Goal: Information Seeking & Learning: Learn about a topic

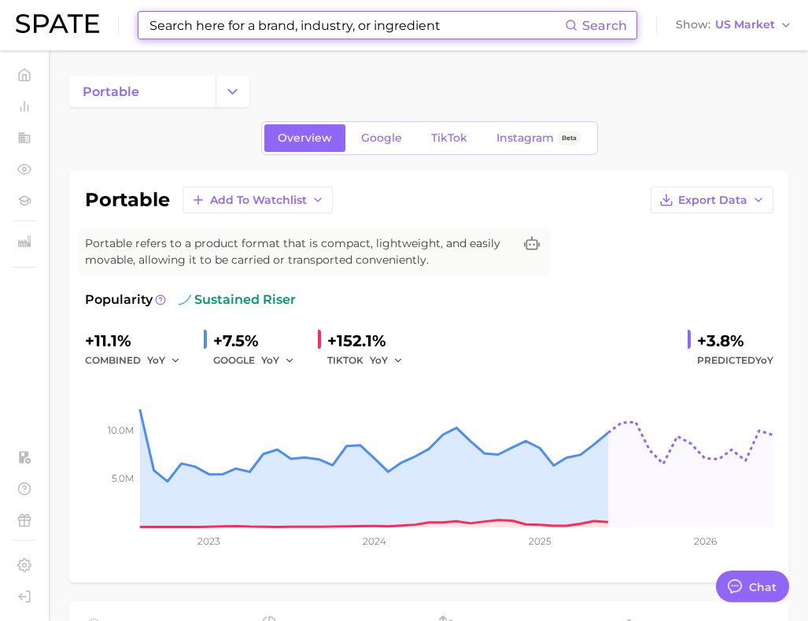
scroll to position [156, 0]
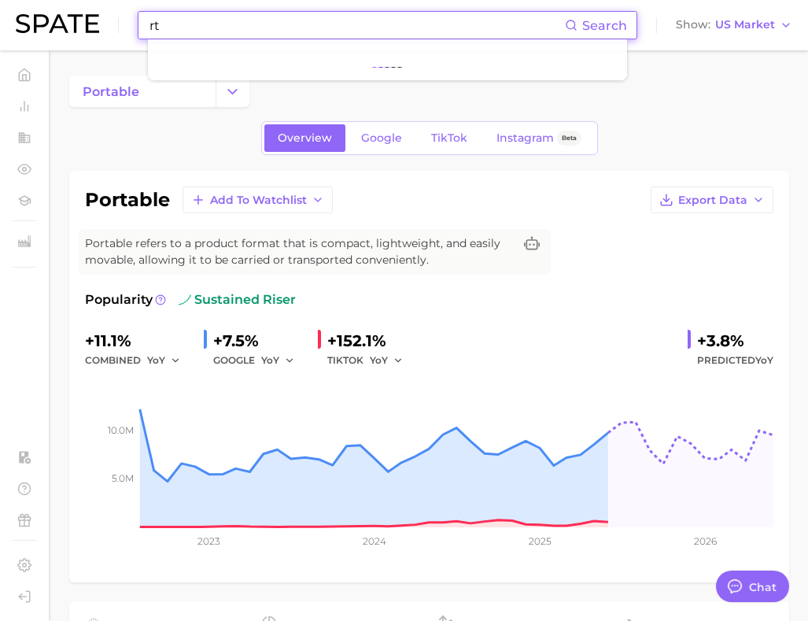
type input "r"
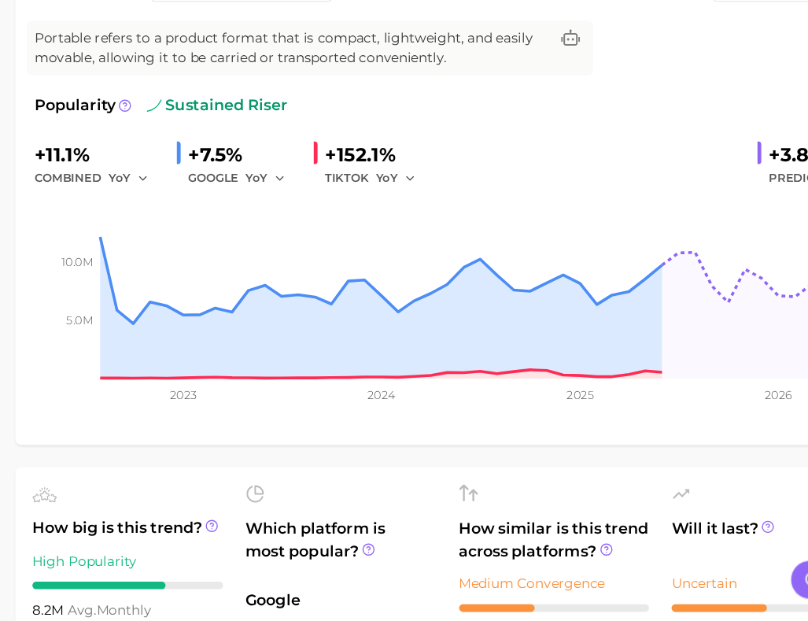
scroll to position [109, 0]
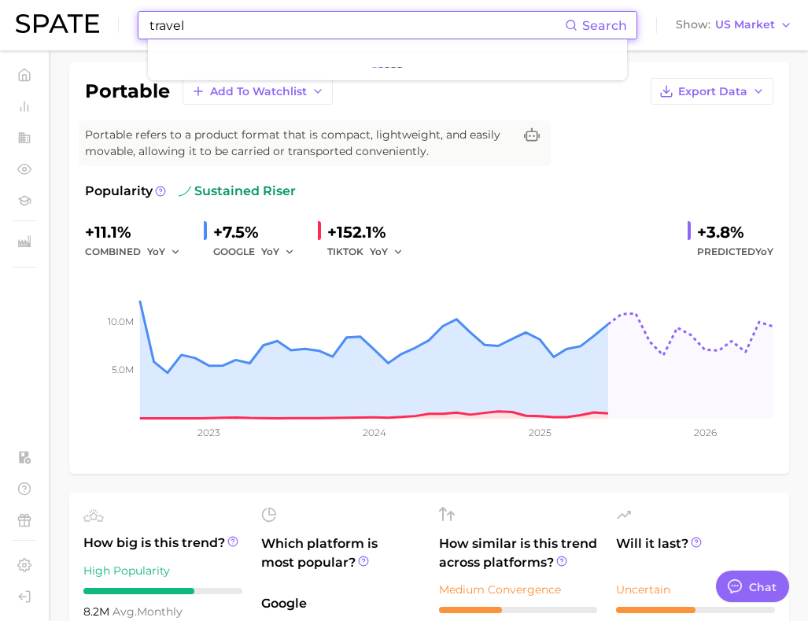
type input "travel"
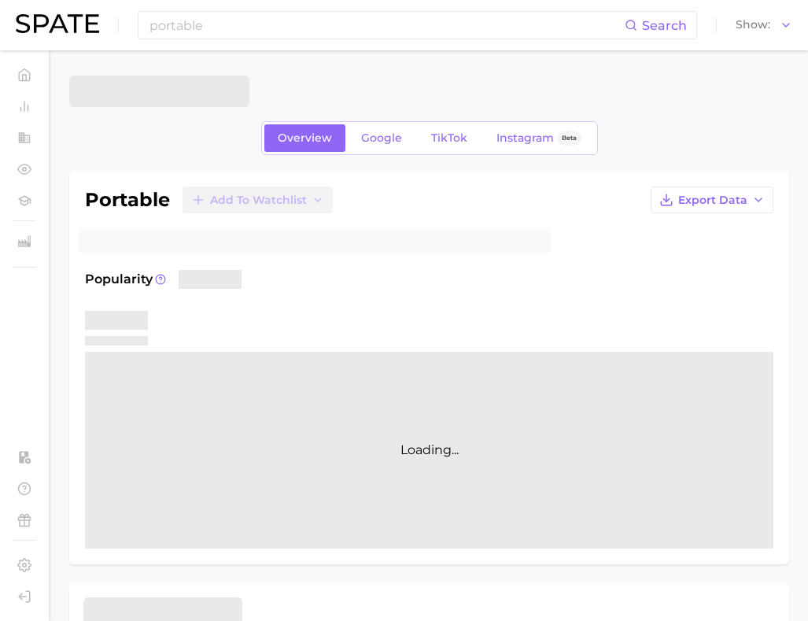
scroll to position [109, 0]
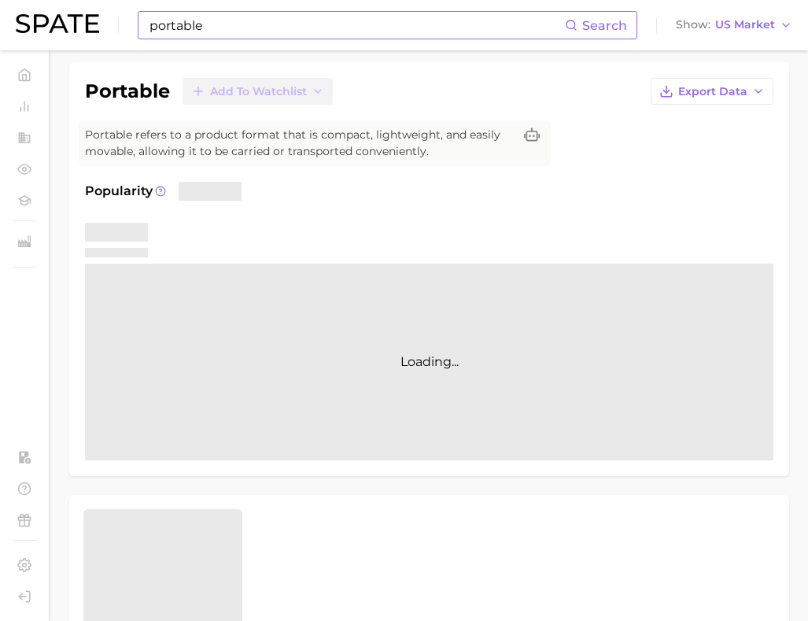
click at [225, 30] on input "portable" at bounding box center [356, 25] width 417 height 27
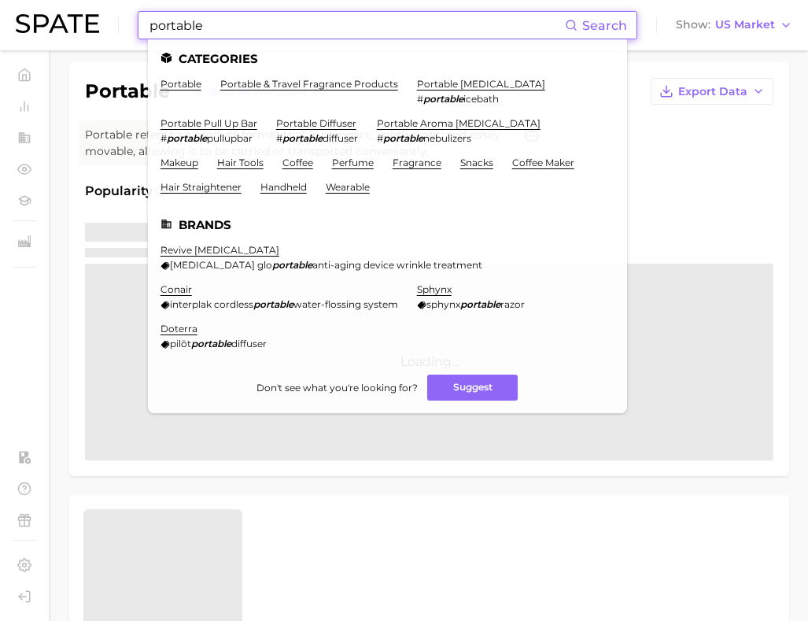
click at [225, 30] on input "portable" at bounding box center [356, 25] width 417 height 27
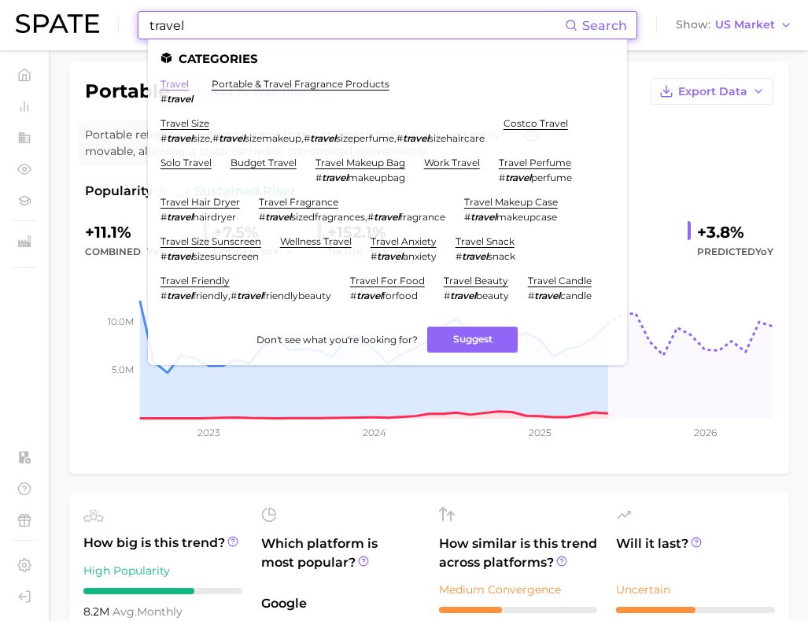
type input "travel"
click at [180, 83] on link "travel" at bounding box center [174, 84] width 28 height 12
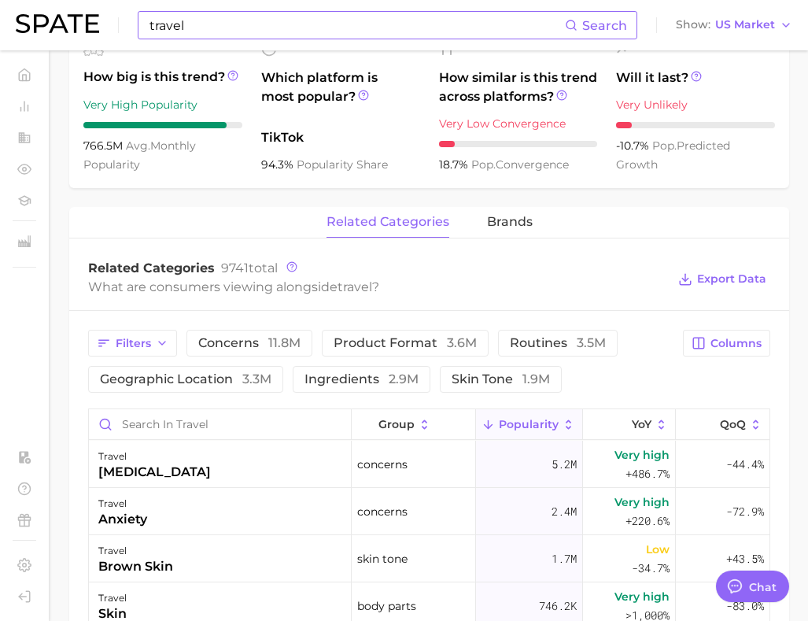
scroll to position [663, 0]
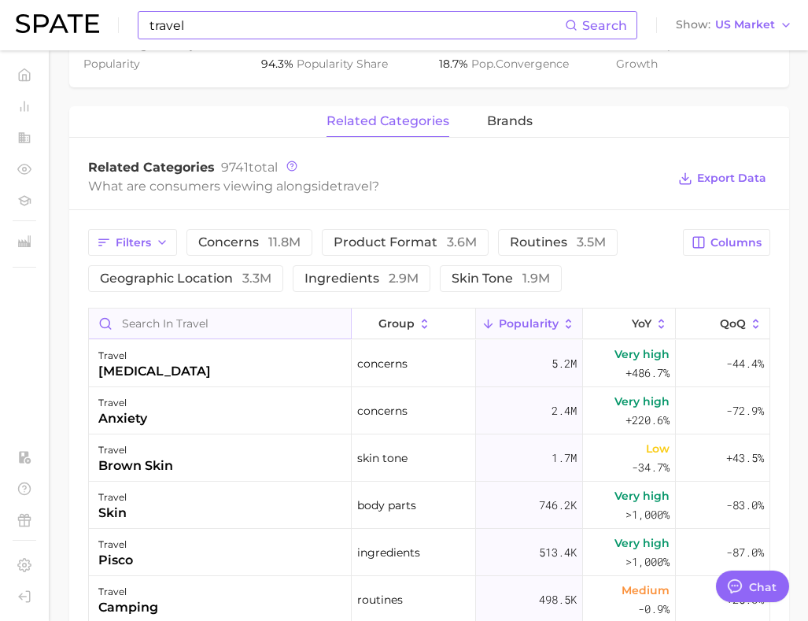
click at [278, 323] on input "Search in travel" at bounding box center [220, 323] width 262 height 30
type input "pain"
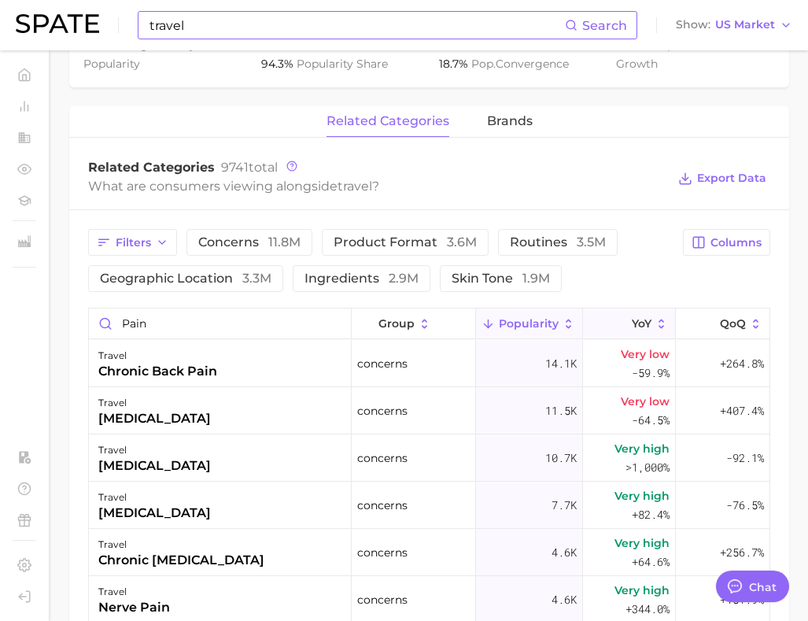
click at [629, 332] on button "YoY" at bounding box center [630, 323] width 94 height 31
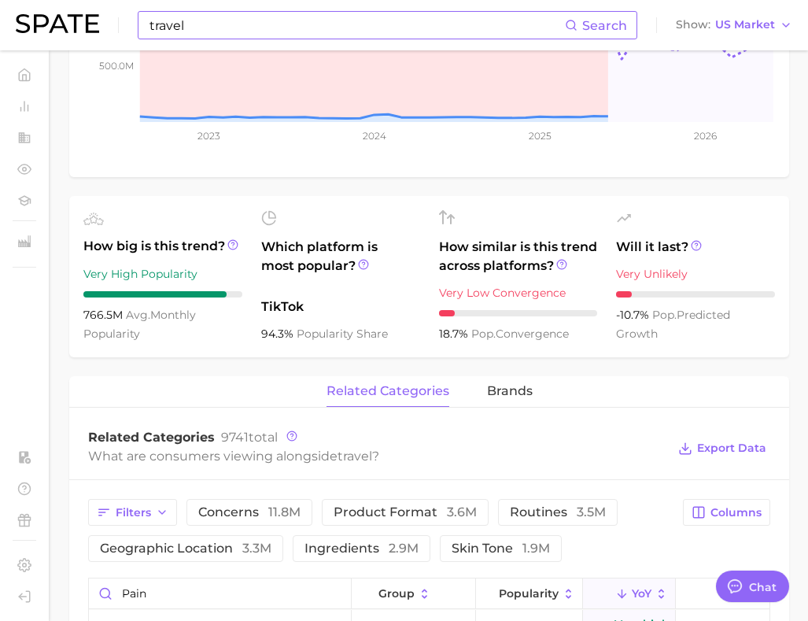
scroll to position [0, 0]
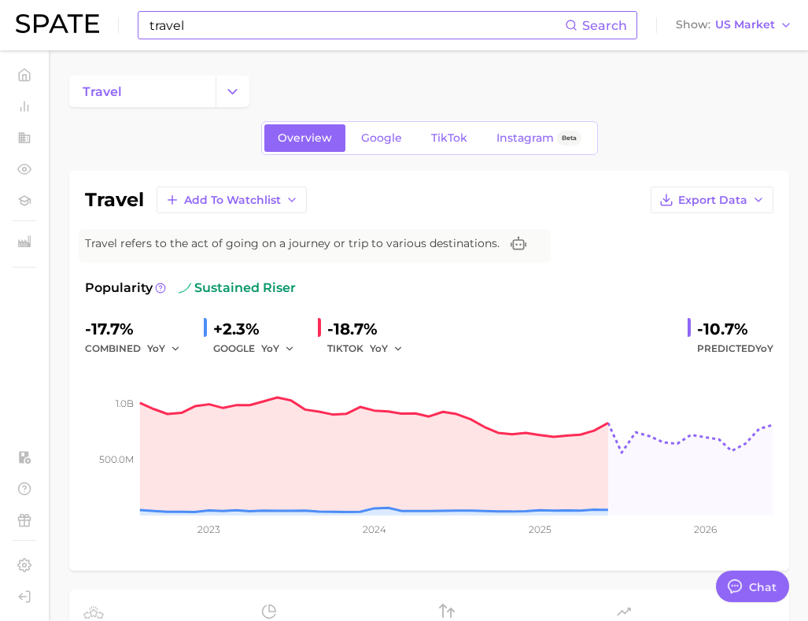
click at [348, 32] on input "travel" at bounding box center [356, 25] width 417 height 27
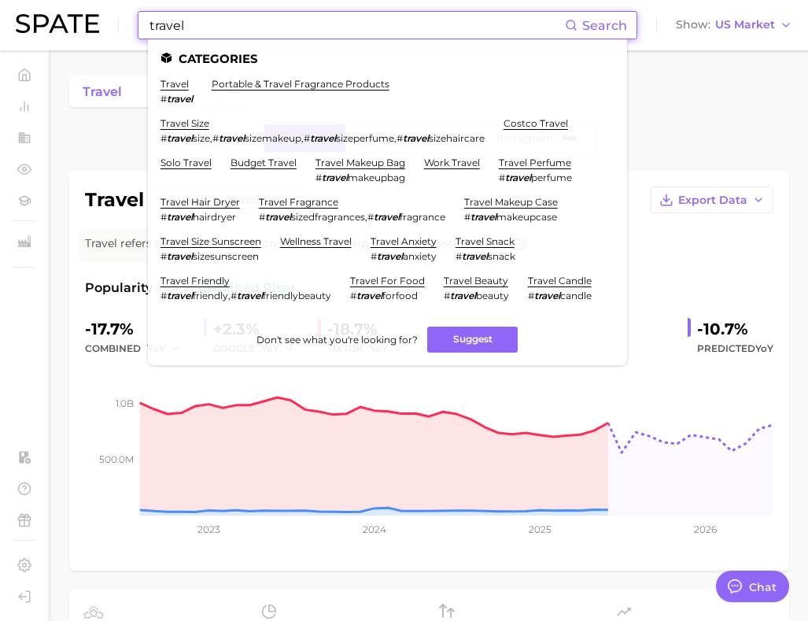
click at [348, 32] on input "travel" at bounding box center [356, 25] width 417 height 27
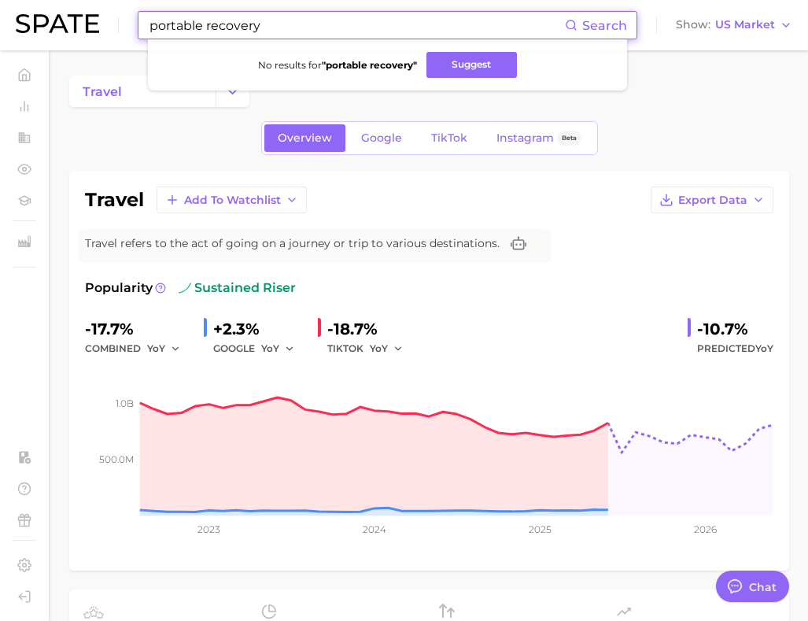
drag, startPoint x: 278, startPoint y: 31, endPoint x: 202, endPoint y: 29, distance: 76.3
click at [202, 29] on input "portable recovery" at bounding box center [356, 25] width 417 height 27
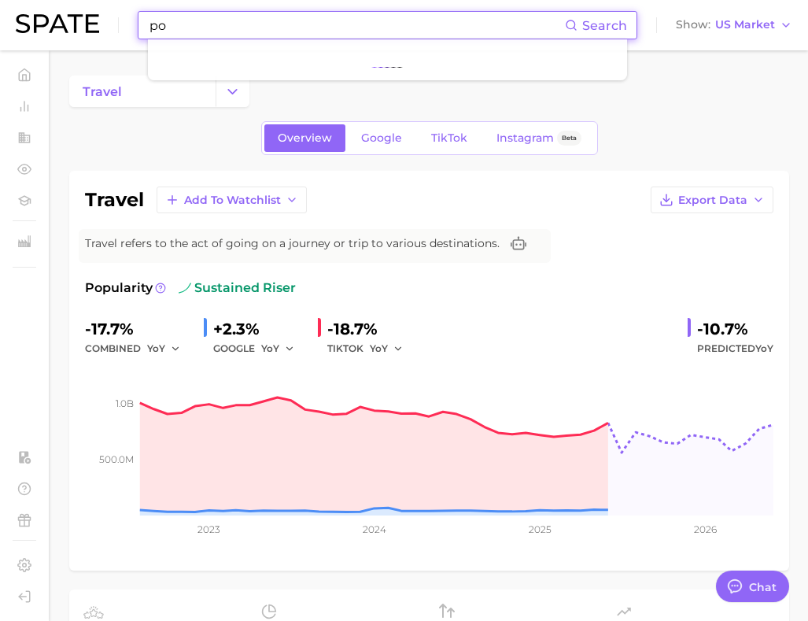
type input "p"
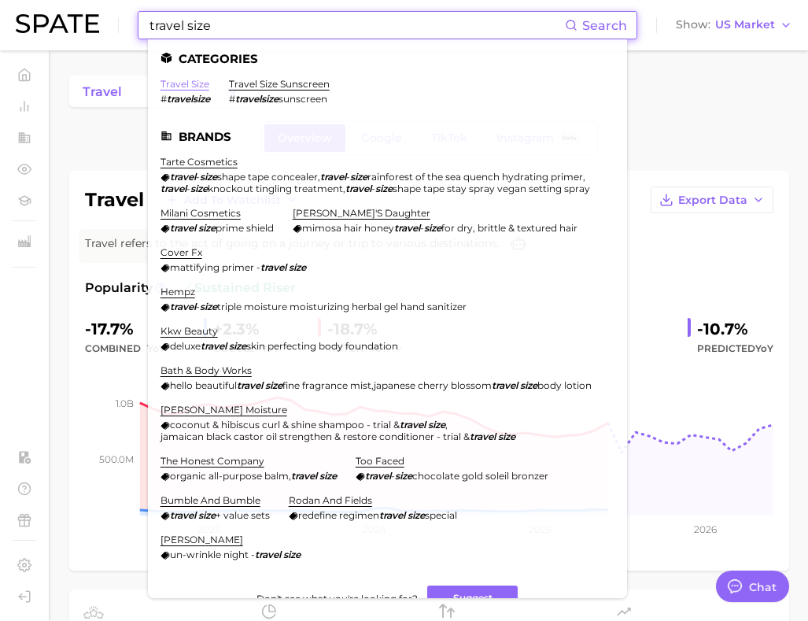
type input "travel size"
click at [181, 82] on link "travel size" at bounding box center [184, 84] width 49 height 12
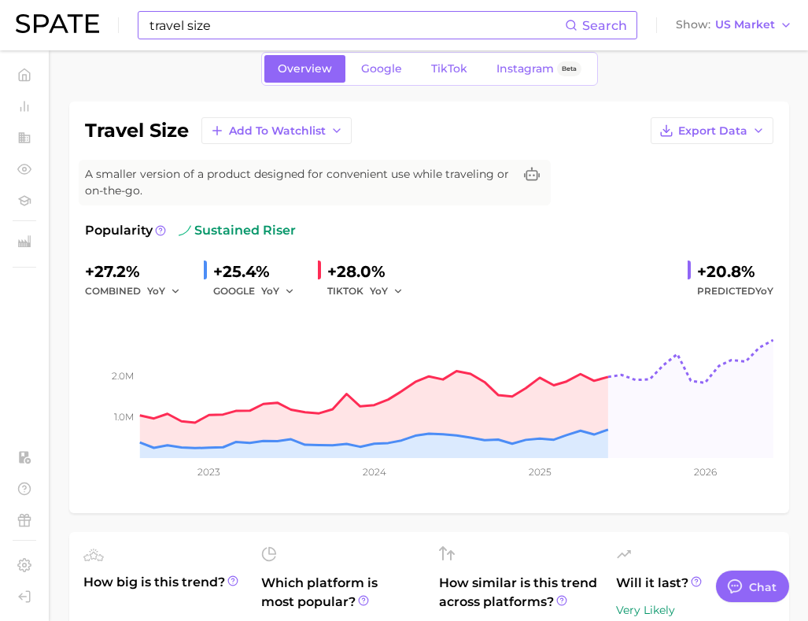
scroll to position [58, 0]
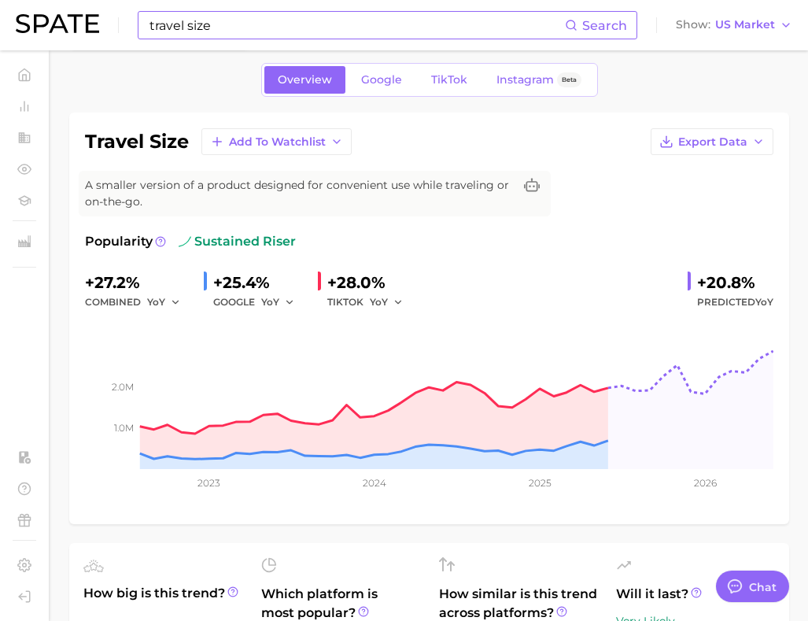
click at [390, 39] on div "travel size Search" at bounding box center [388, 25] width 500 height 28
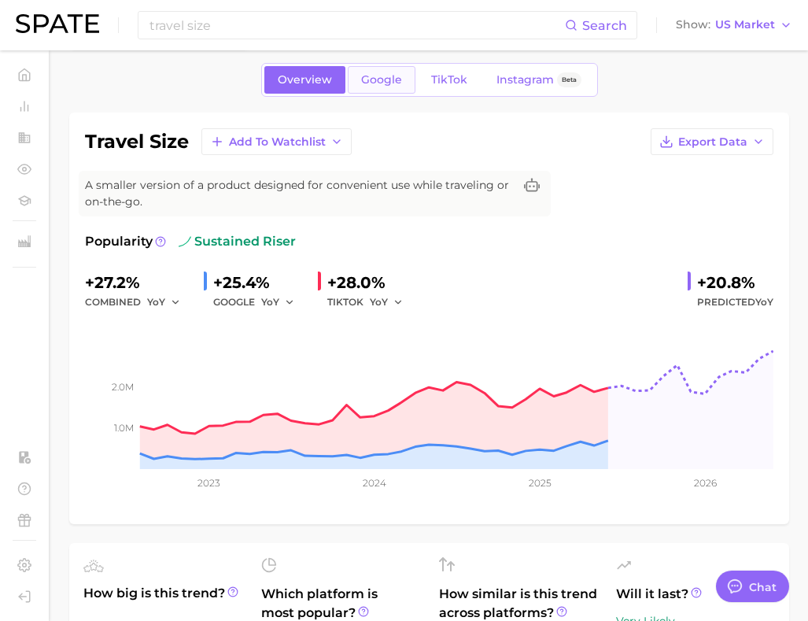
click at [384, 76] on span "Google" at bounding box center [381, 79] width 41 height 13
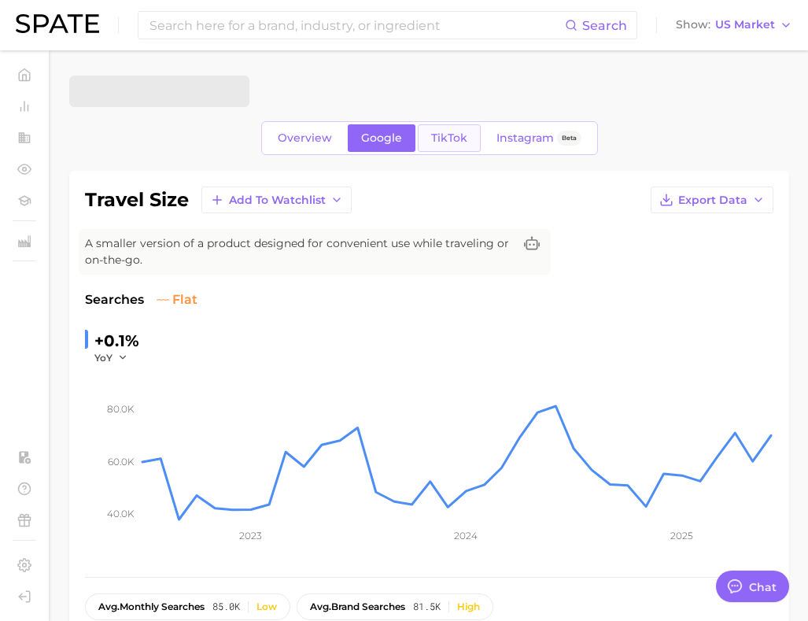
click at [451, 124] on link "TikTok" at bounding box center [449, 138] width 63 height 28
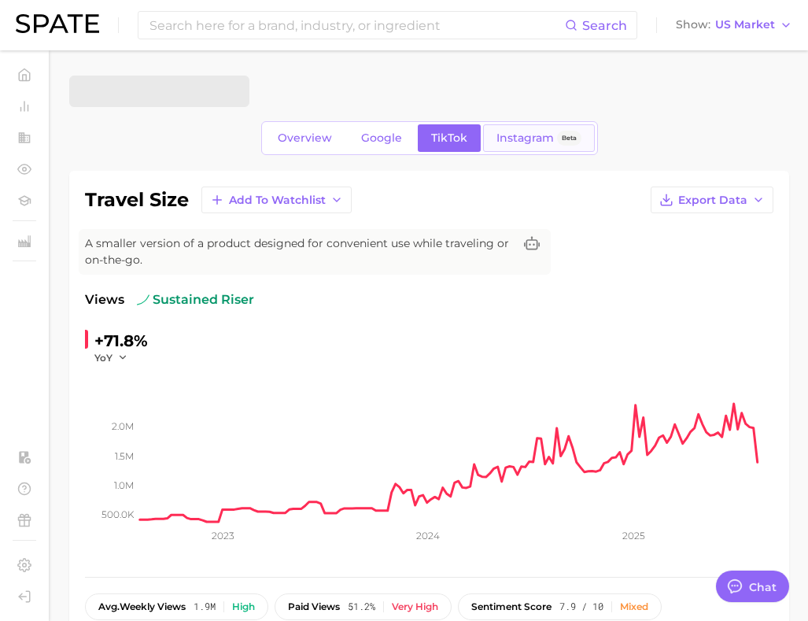
click at [511, 131] on link "Instagram Beta" at bounding box center [539, 138] width 112 height 28
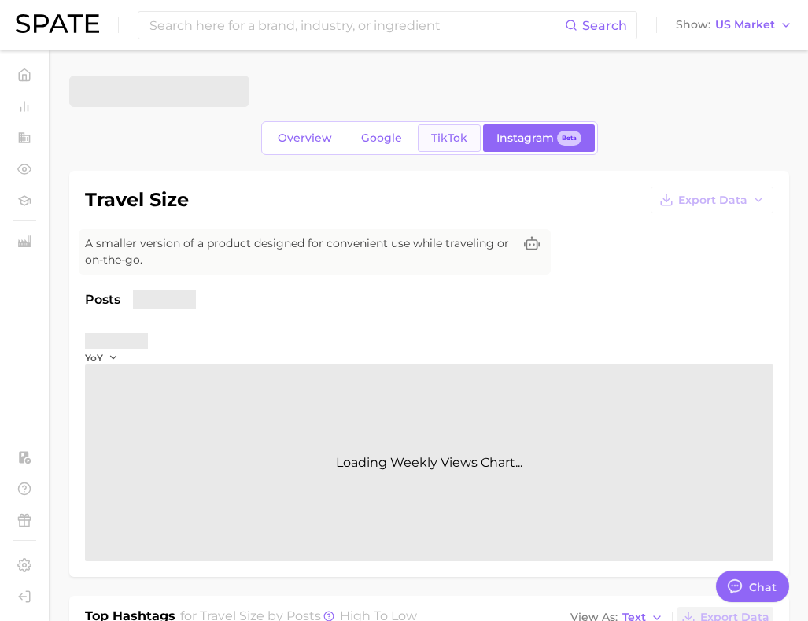
click at [447, 132] on span "TikTok" at bounding box center [449, 137] width 36 height 13
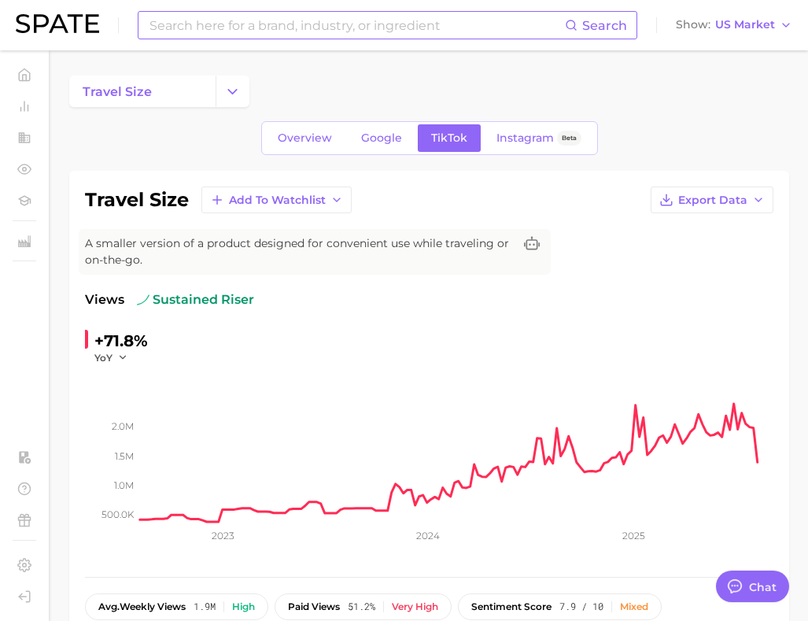
type textarea "x"
